Goal: Transaction & Acquisition: Purchase product/service

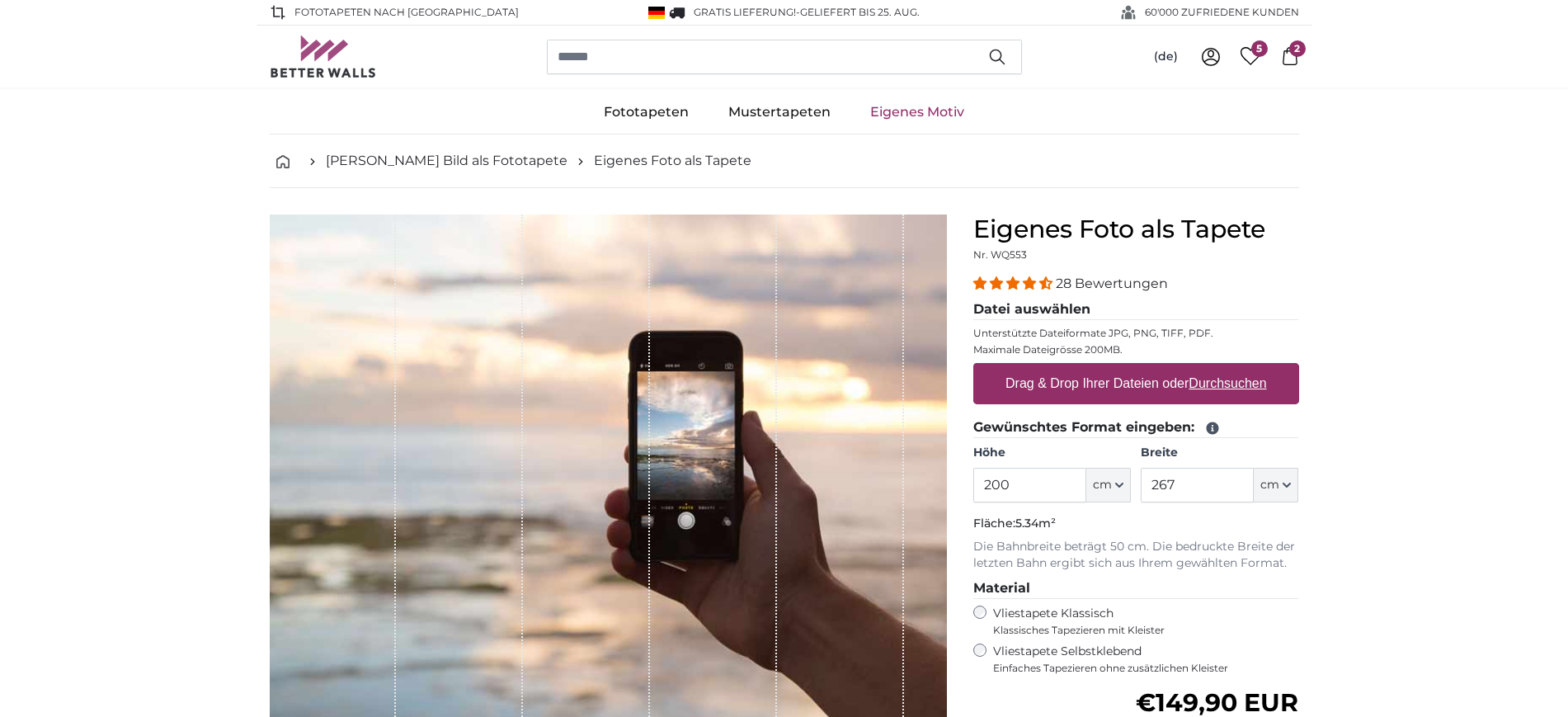
click at [1049, 370] on label "Drag & Drop Ihrer Dateien oder Durchsuchen" at bounding box center [1136, 384] width 275 height 33
click at [1049, 368] on input "Drag & Drop Ihrer Dateien oder Durchsuchen" at bounding box center [1136, 365] width 326 height 5
type input "**********"
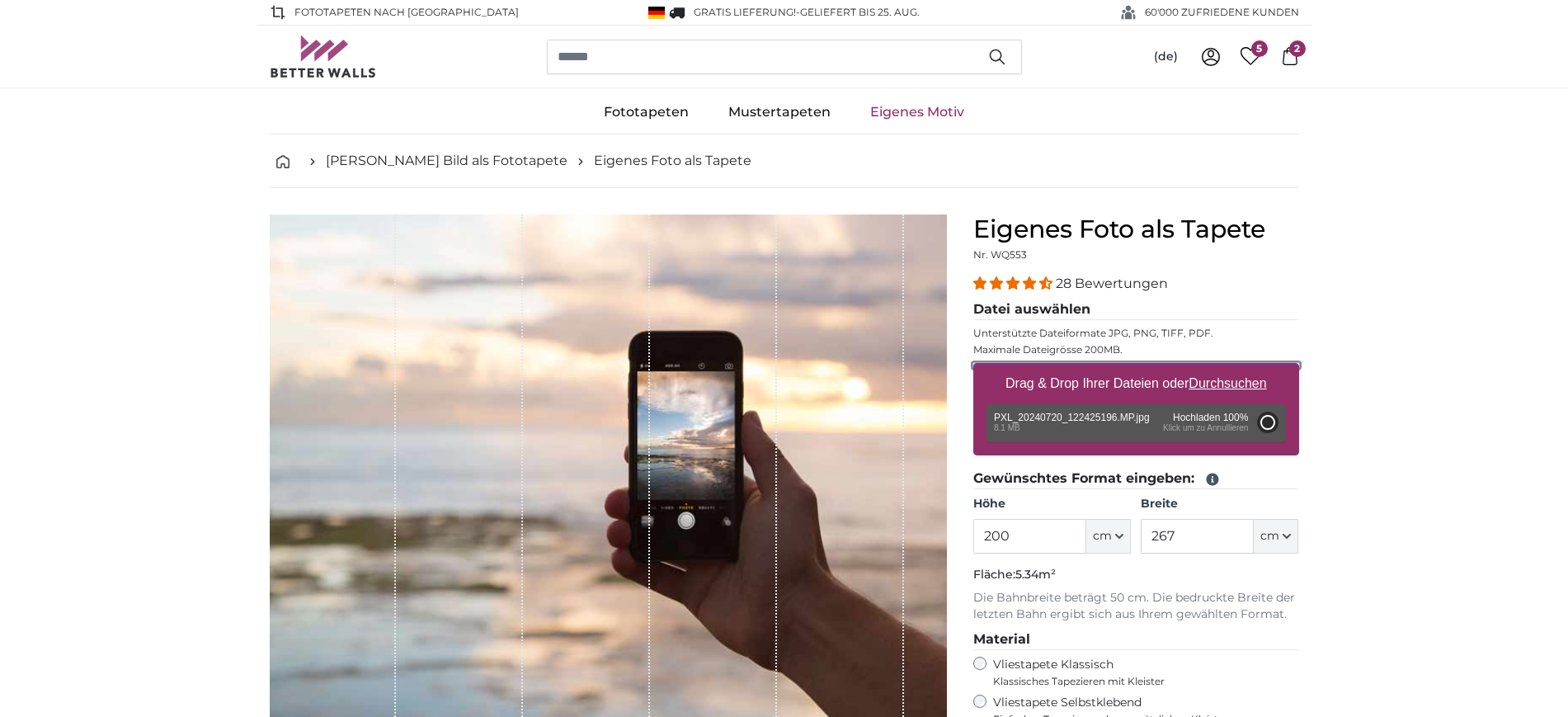
type input "186"
type input "331.1"
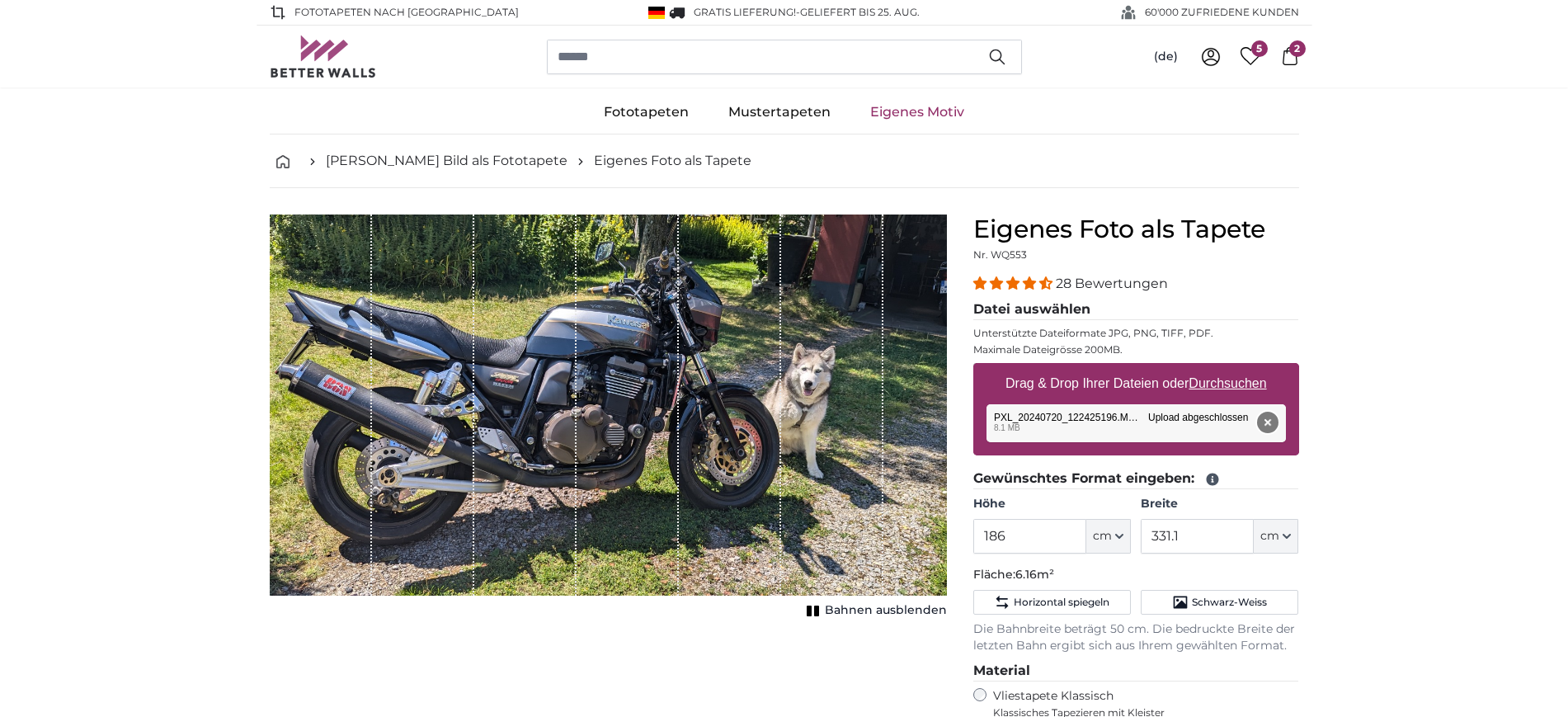
click at [1267, 417] on button "Entfernen" at bounding box center [1268, 423] width 22 height 22
